Goal: Transaction & Acquisition: Purchase product/service

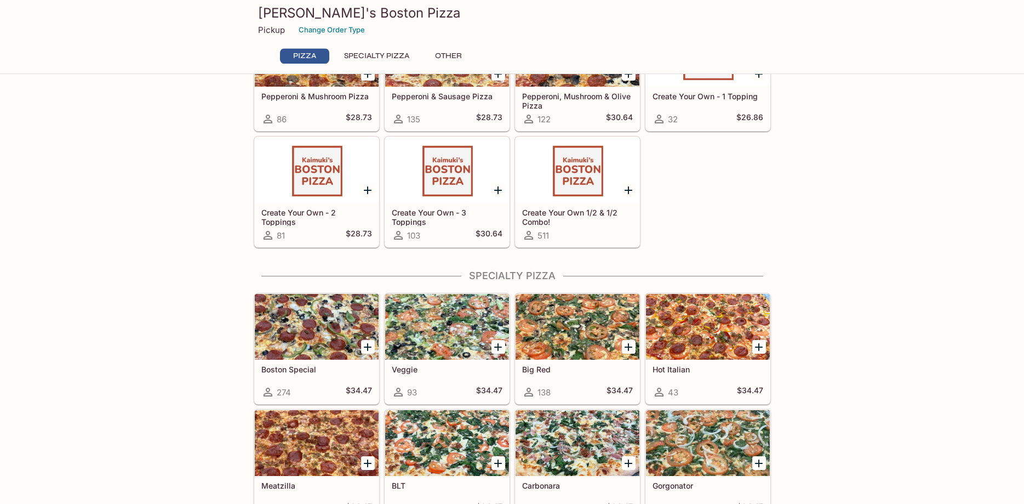
scroll to position [280, 0]
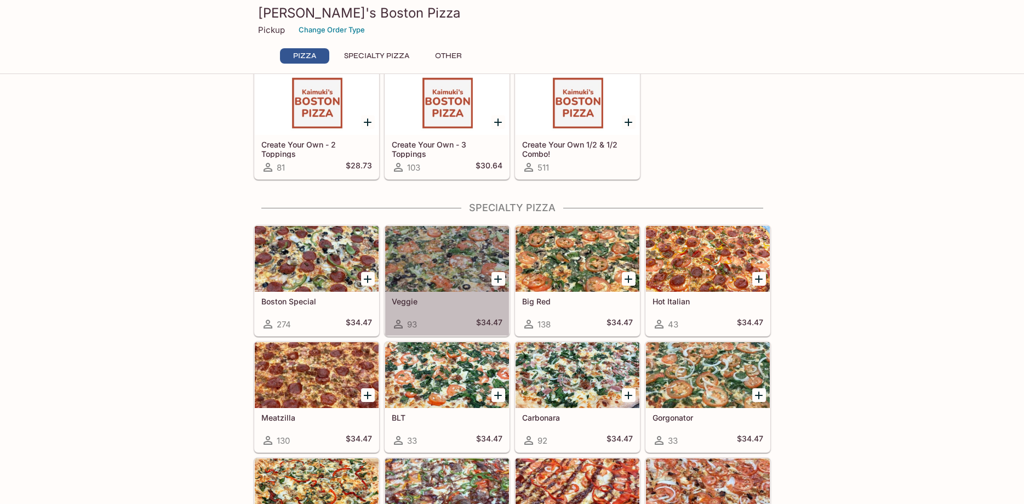
click at [457, 284] on div at bounding box center [447, 259] width 124 height 66
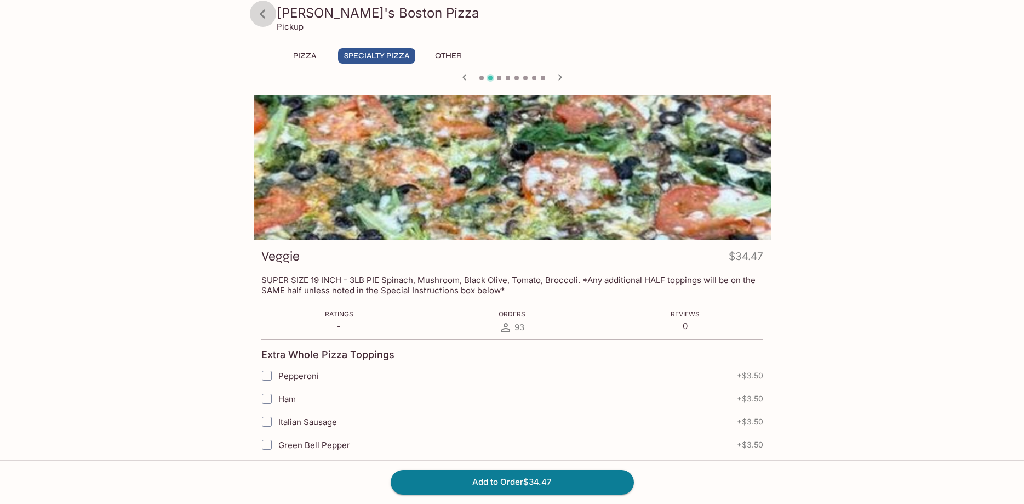
click at [263, 12] on icon at bounding box center [262, 13] width 5 height 9
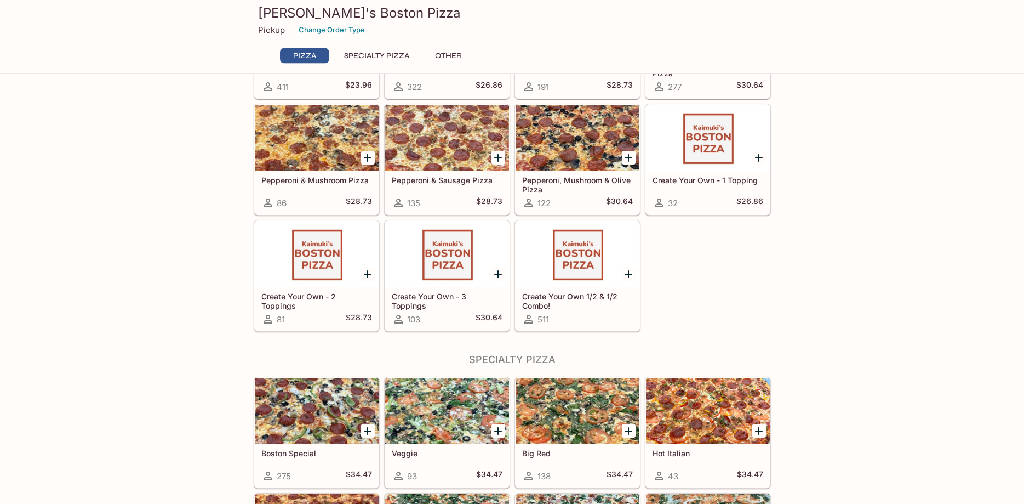
scroll to position [224, 0]
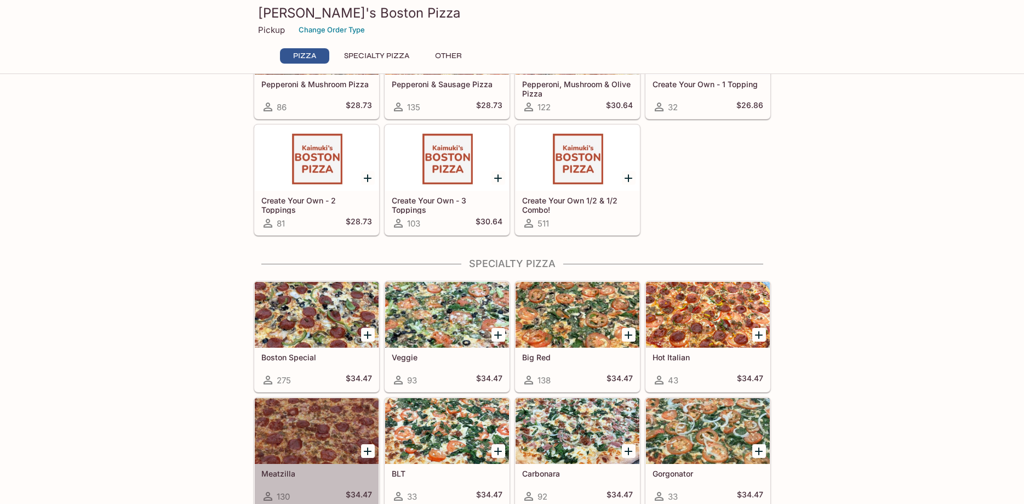
click at [282, 417] on div at bounding box center [317, 431] width 124 height 66
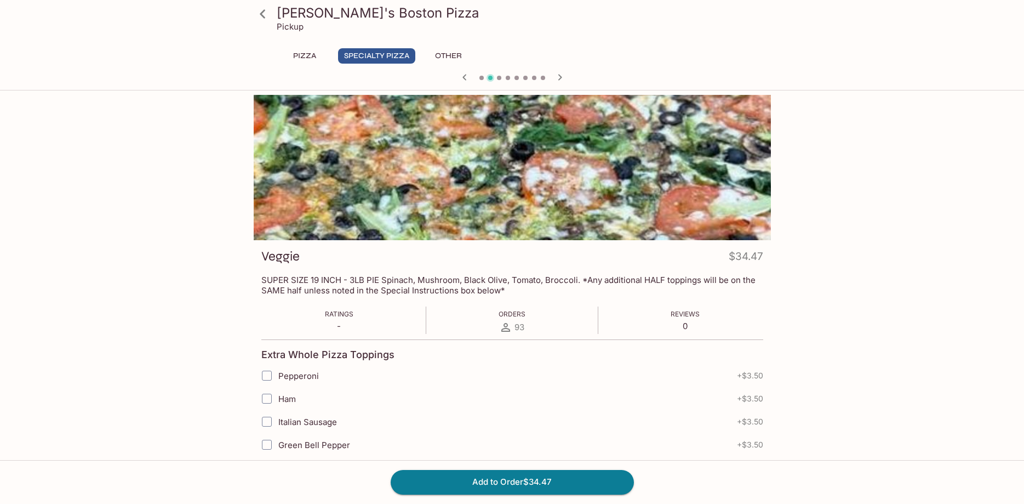
scroll to position [280, 0]
